Goal: Navigation & Orientation: Find specific page/section

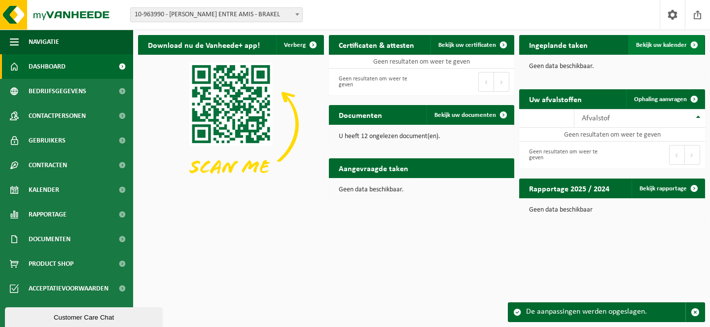
click at [674, 42] on span "Bekijk uw kalender" at bounding box center [661, 45] width 51 height 6
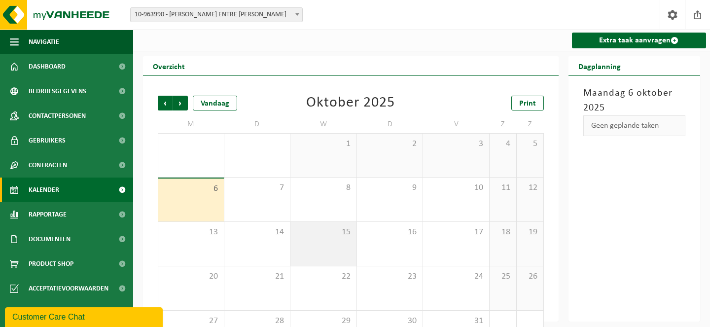
scroll to position [38, 0]
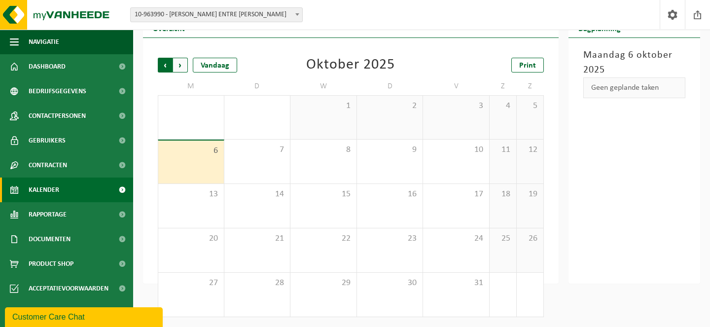
click at [184, 58] on span "Volgende" at bounding box center [180, 65] width 15 height 15
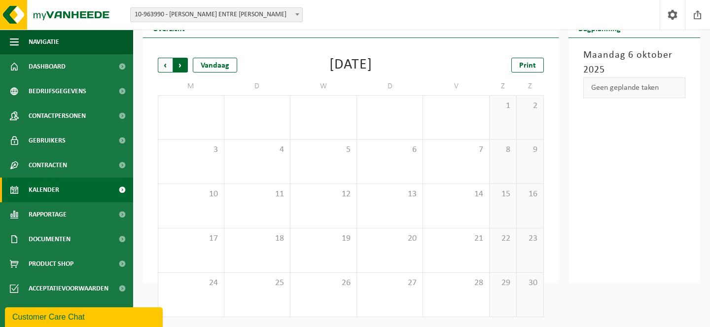
click at [165, 68] on span "Vorige" at bounding box center [165, 65] width 15 height 15
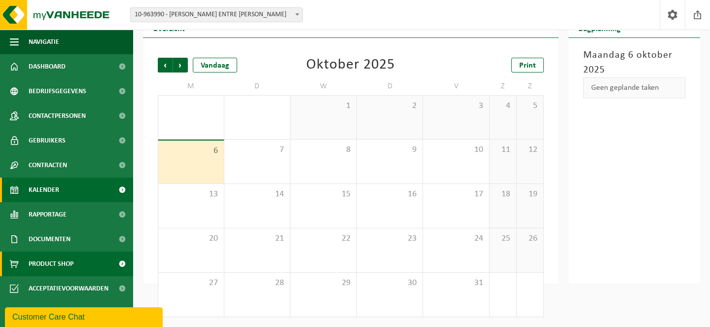
scroll to position [0, 0]
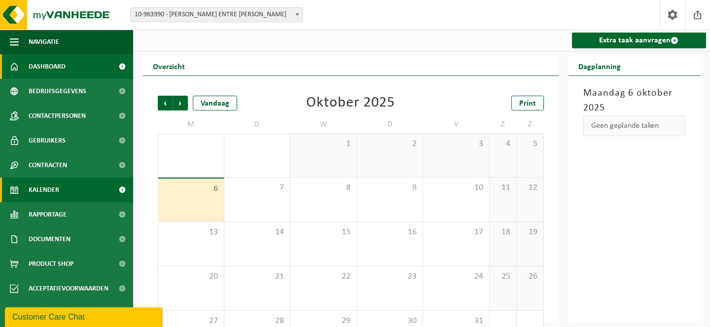
click at [52, 70] on span "Dashboard" at bounding box center [47, 66] width 37 height 25
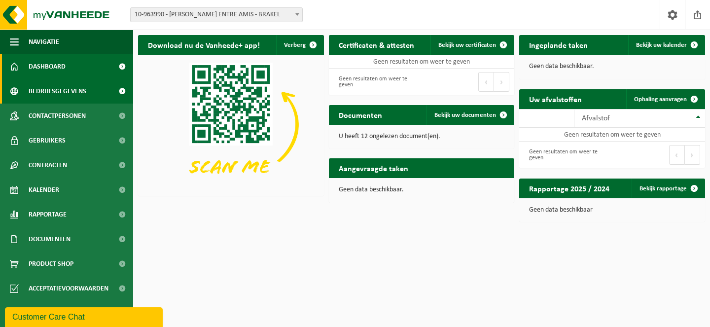
click at [69, 100] on span "Bedrijfsgegevens" at bounding box center [58, 91] width 58 height 25
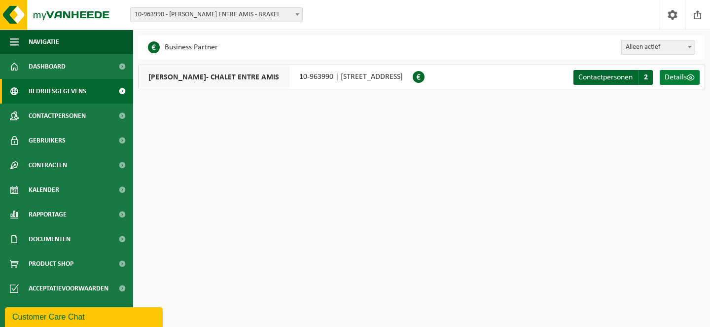
click at [675, 78] on span "Details" at bounding box center [676, 78] width 22 height 8
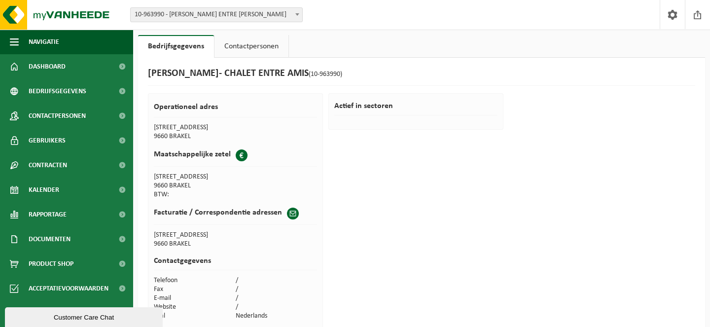
click at [250, 45] on link "Contactpersonen" at bounding box center [252, 46] width 74 height 23
